Goal: Information Seeking & Learning: Learn about a topic

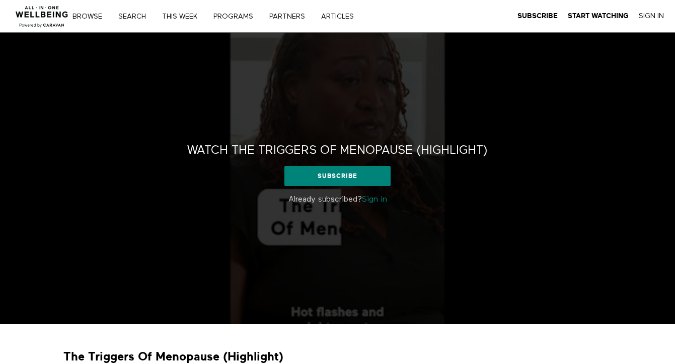
scroll to position [158, 0]
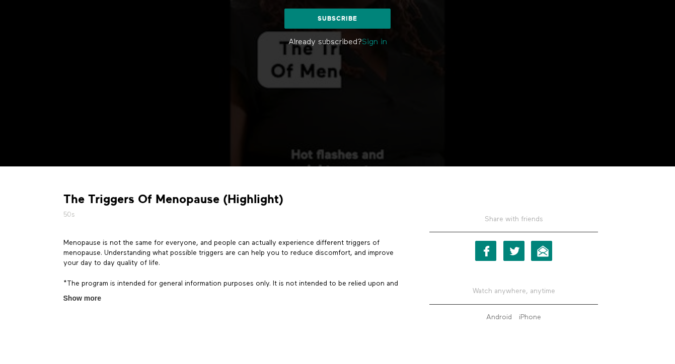
click at [87, 304] on div "The Triggers Of Menopause (Highlight) 50s Menopause is not the same for everyon…" at bounding box center [338, 255] width 564 height 163
click at [87, 297] on span "Show more" at bounding box center [82, 298] width 38 height 11
click at [0, 0] on input "Show more Show less" at bounding box center [0, 0] width 0 height 0
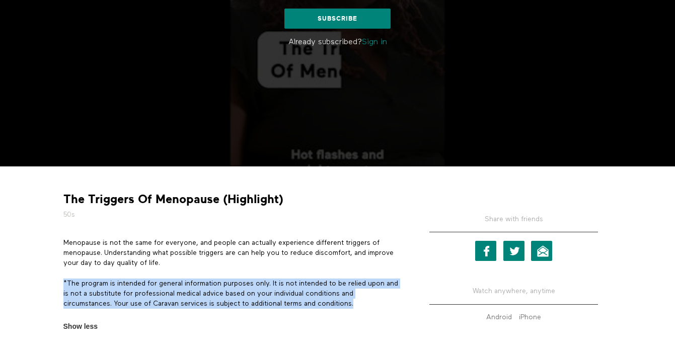
drag, startPoint x: 365, startPoint y: 302, endPoint x: 61, endPoint y: 281, distance: 304.7
click at [61, 281] on section "Menopause is not the same for everyone, and people can actually experience diff…" at bounding box center [231, 285] width 345 height 95
copy p "*The program is intended for general information purposes only. It is not inten…"
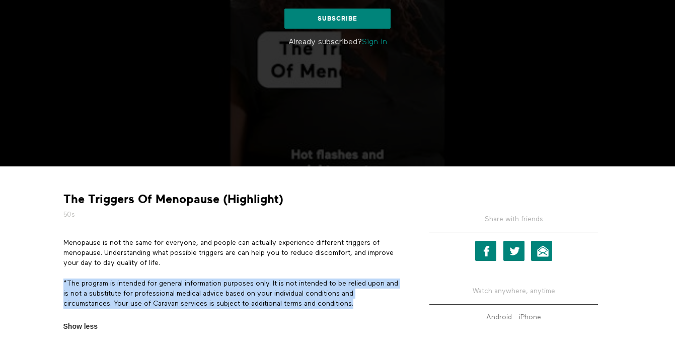
copy p "*The program is intended for general information purposes only. It is not inten…"
